Goal: Information Seeking & Learning: Learn about a topic

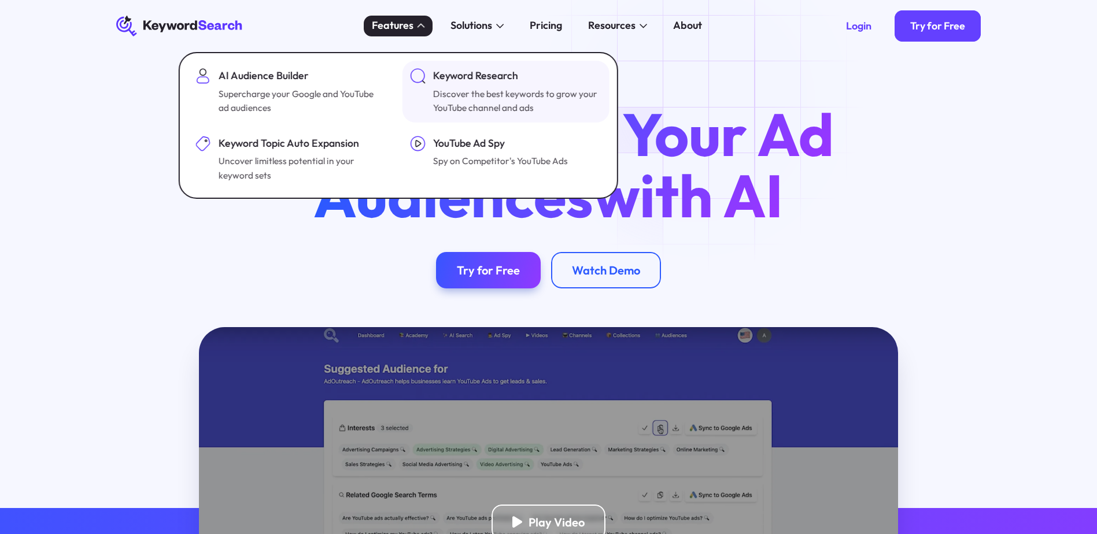
click at [465, 83] on div "Keyword Research" at bounding box center [515, 76] width 165 height 16
